Goal: Go to known website: Go to known website

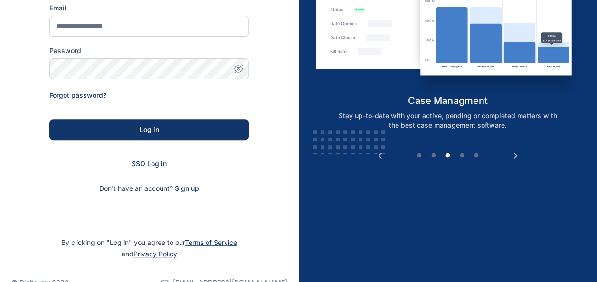
scroll to position [144, 0]
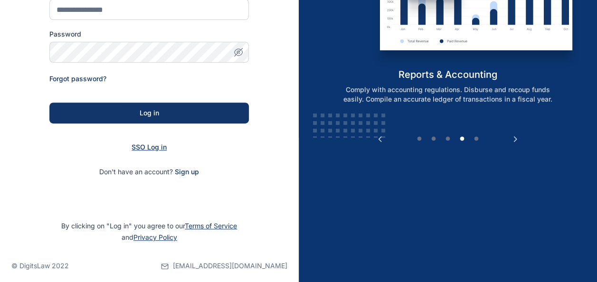
click at [145, 148] on span "SSO Log in" at bounding box center [149, 147] width 35 height 8
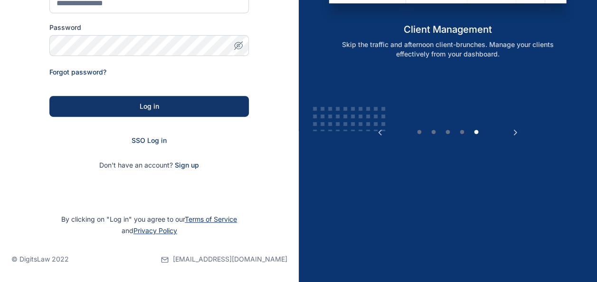
scroll to position [134, 0]
